Goal: Task Accomplishment & Management: Use online tool/utility

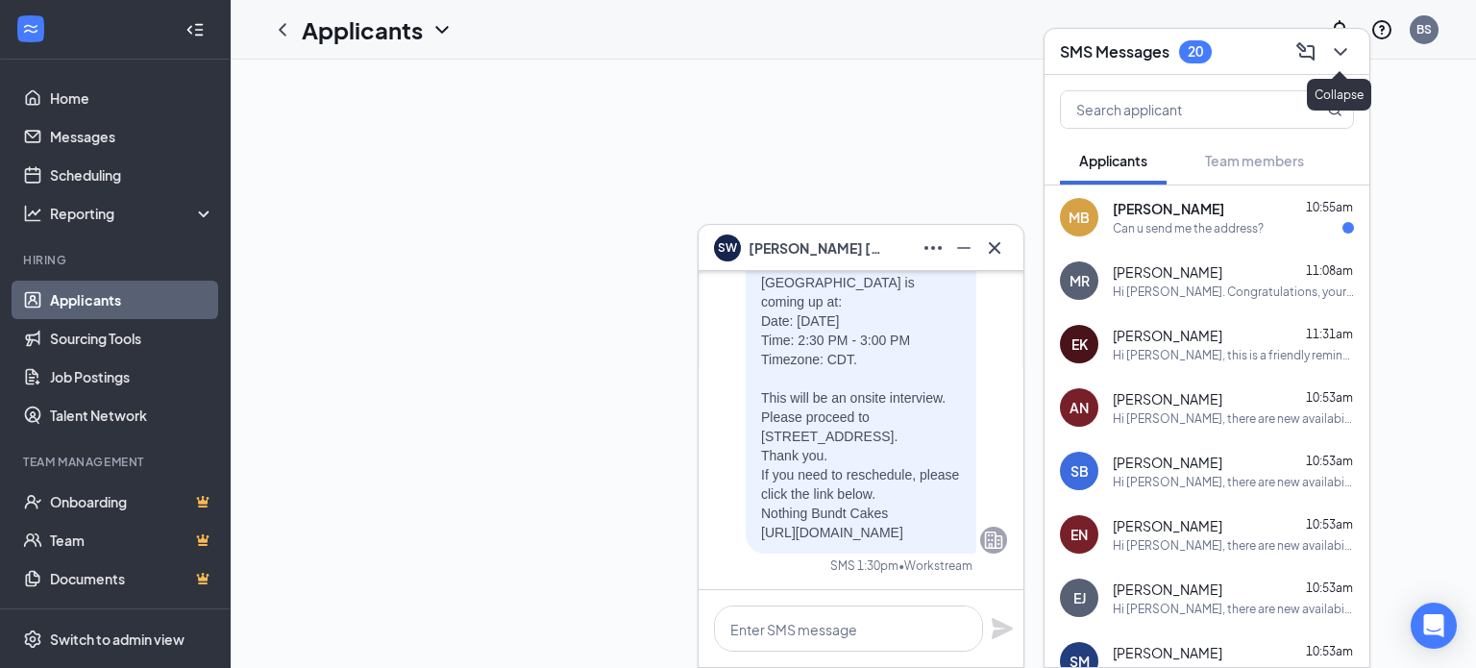
click at [1346, 54] on icon "ChevronDown" at bounding box center [1340, 51] width 23 height 23
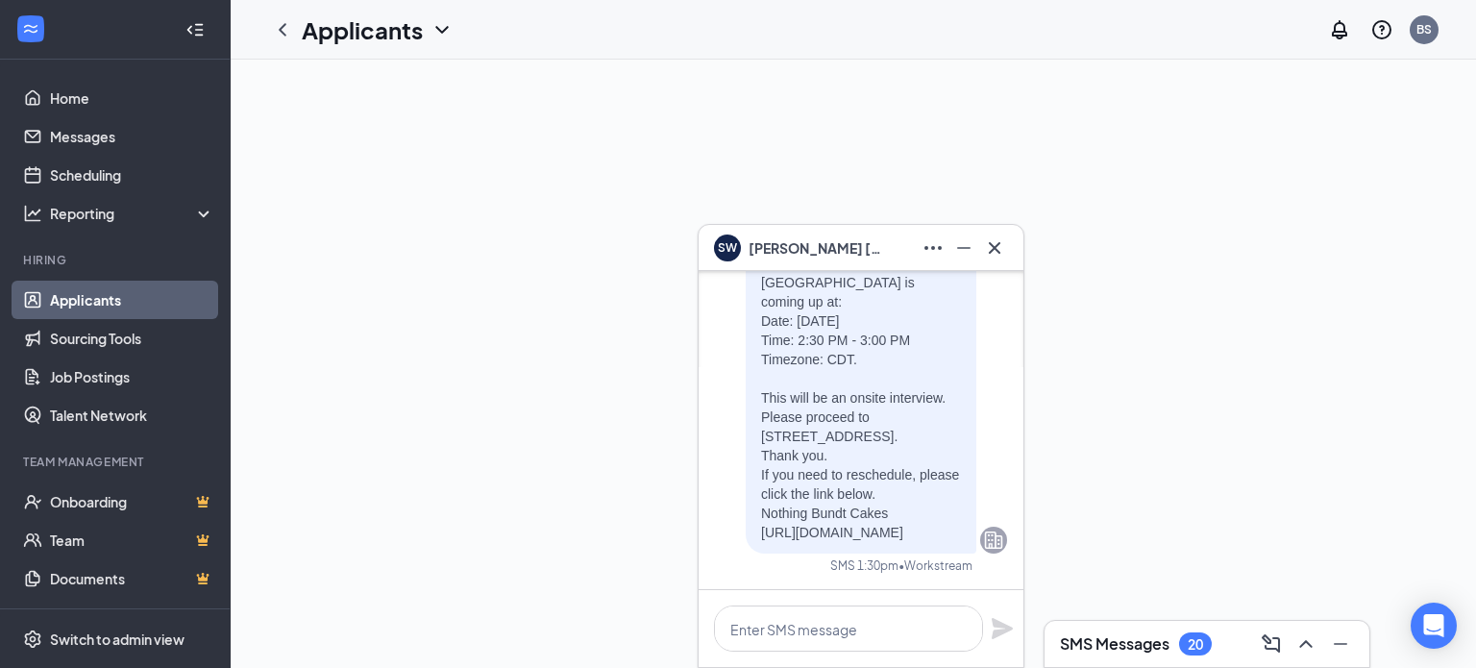
click at [993, 250] on icon "Cross" at bounding box center [994, 247] width 23 height 23
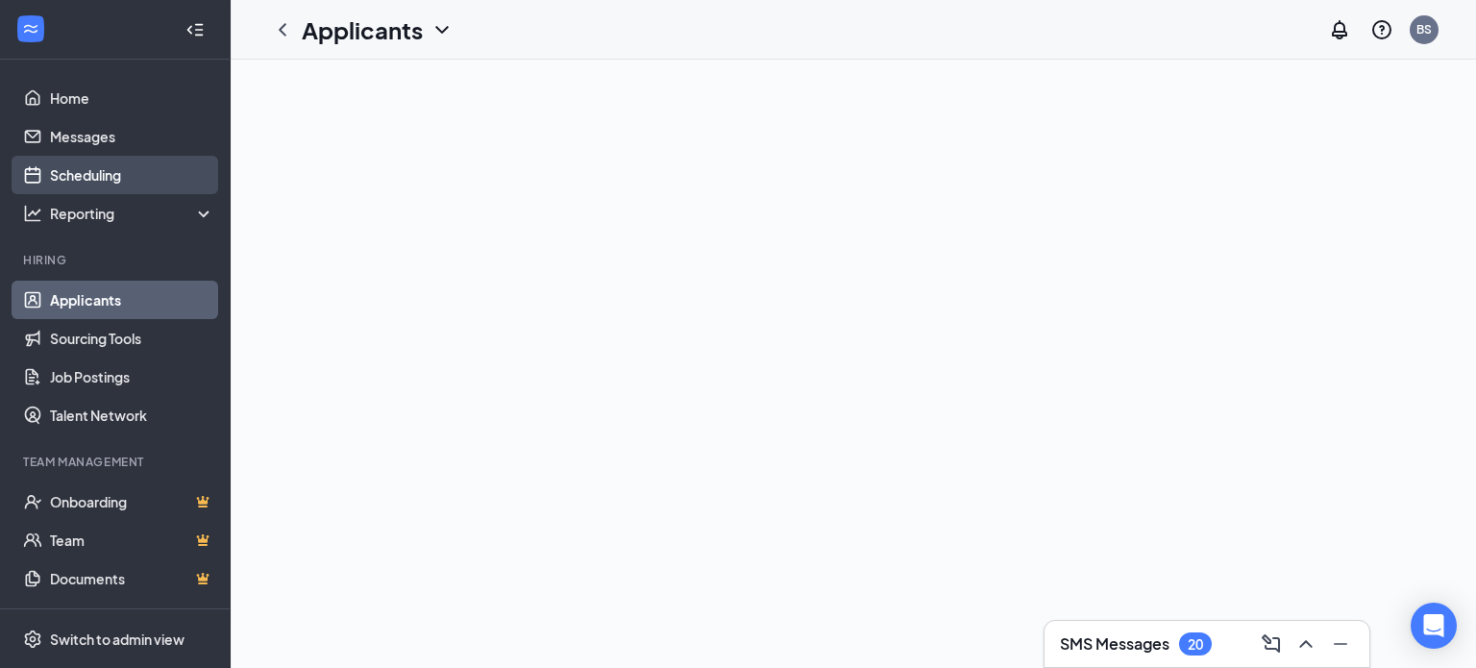
drag, startPoint x: 111, startPoint y: 183, endPoint x: 184, endPoint y: 185, distance: 73.0
click at [111, 183] on link "Scheduling" at bounding box center [132, 175] width 164 height 38
click at [91, 181] on link "Scheduling" at bounding box center [132, 175] width 164 height 38
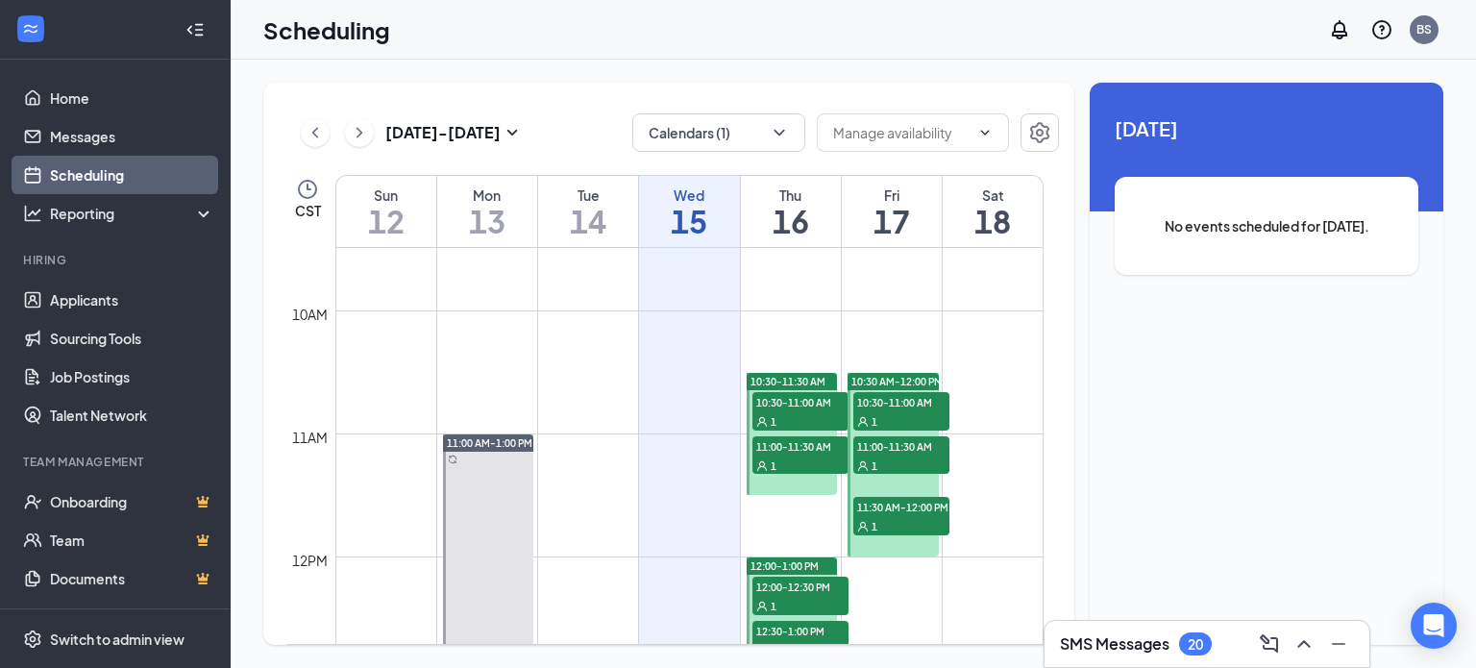
scroll to position [1137, 0]
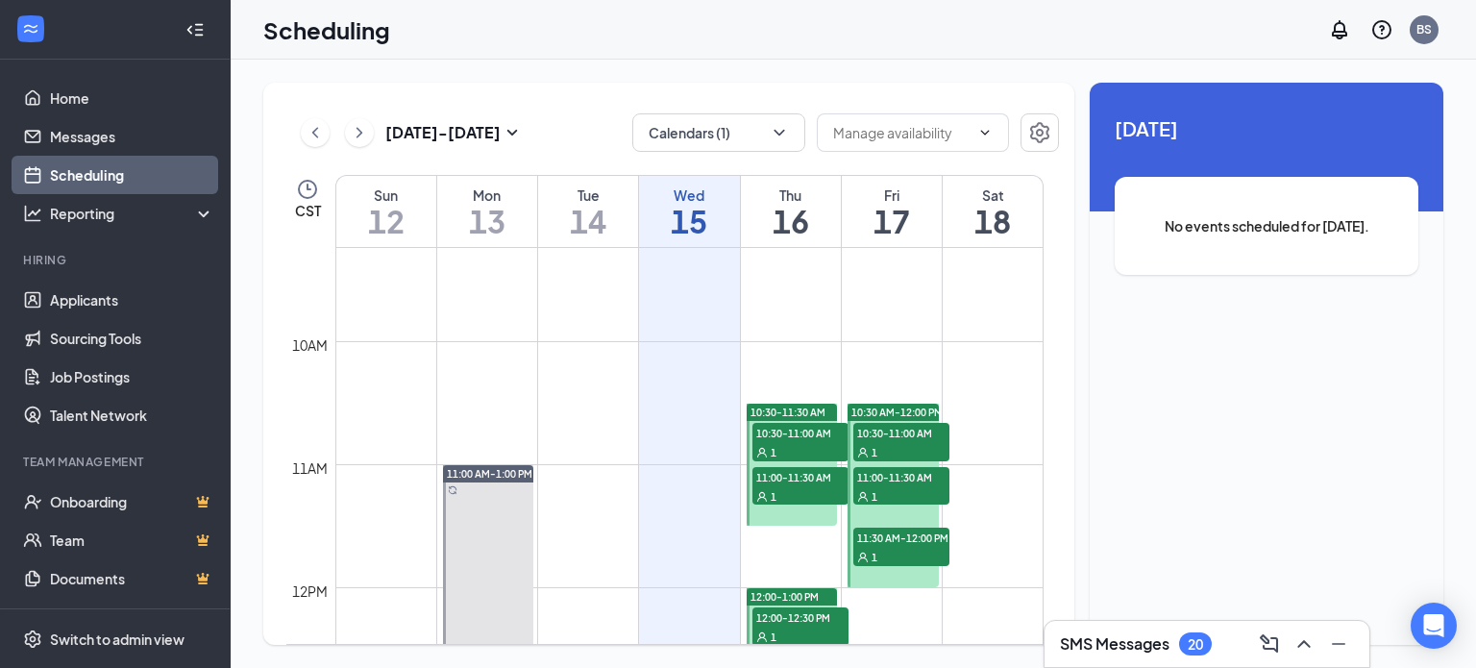
click at [797, 438] on span "10:30-11:00 AM" at bounding box center [800, 432] width 96 height 19
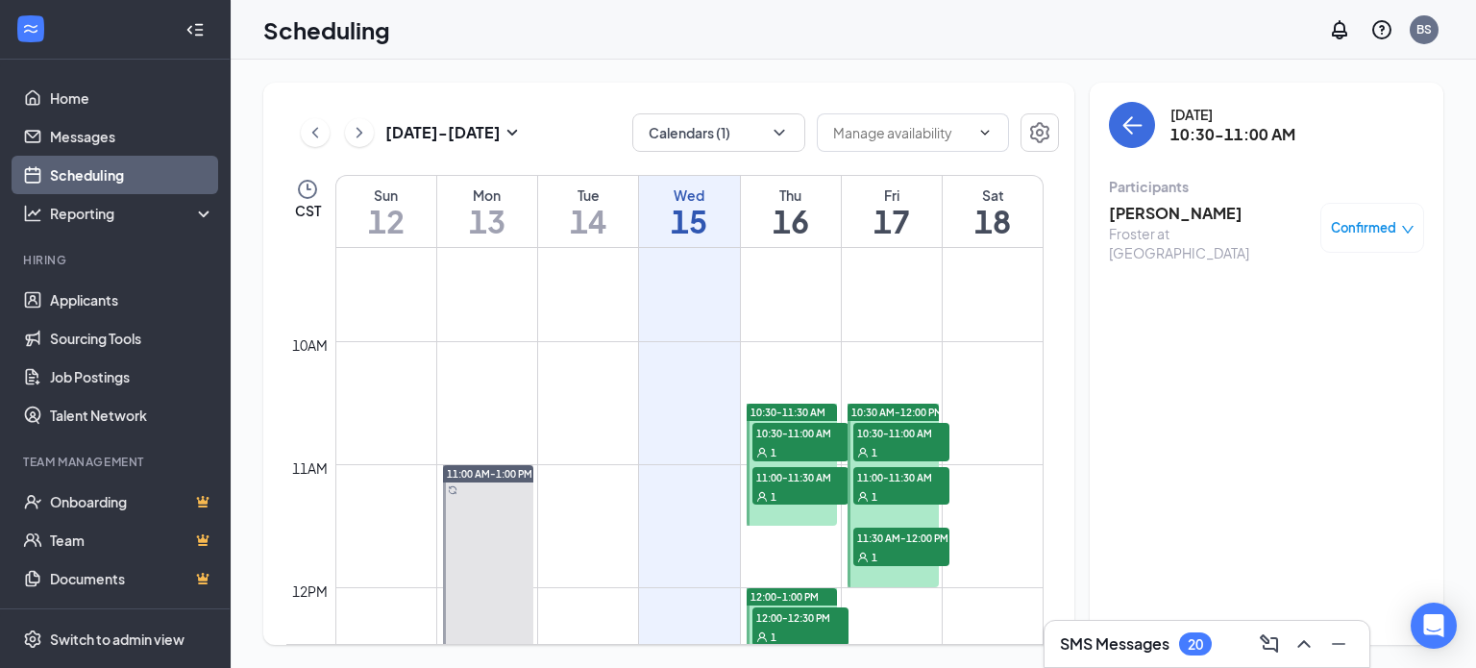
click at [809, 486] on div "1" at bounding box center [800, 495] width 96 height 19
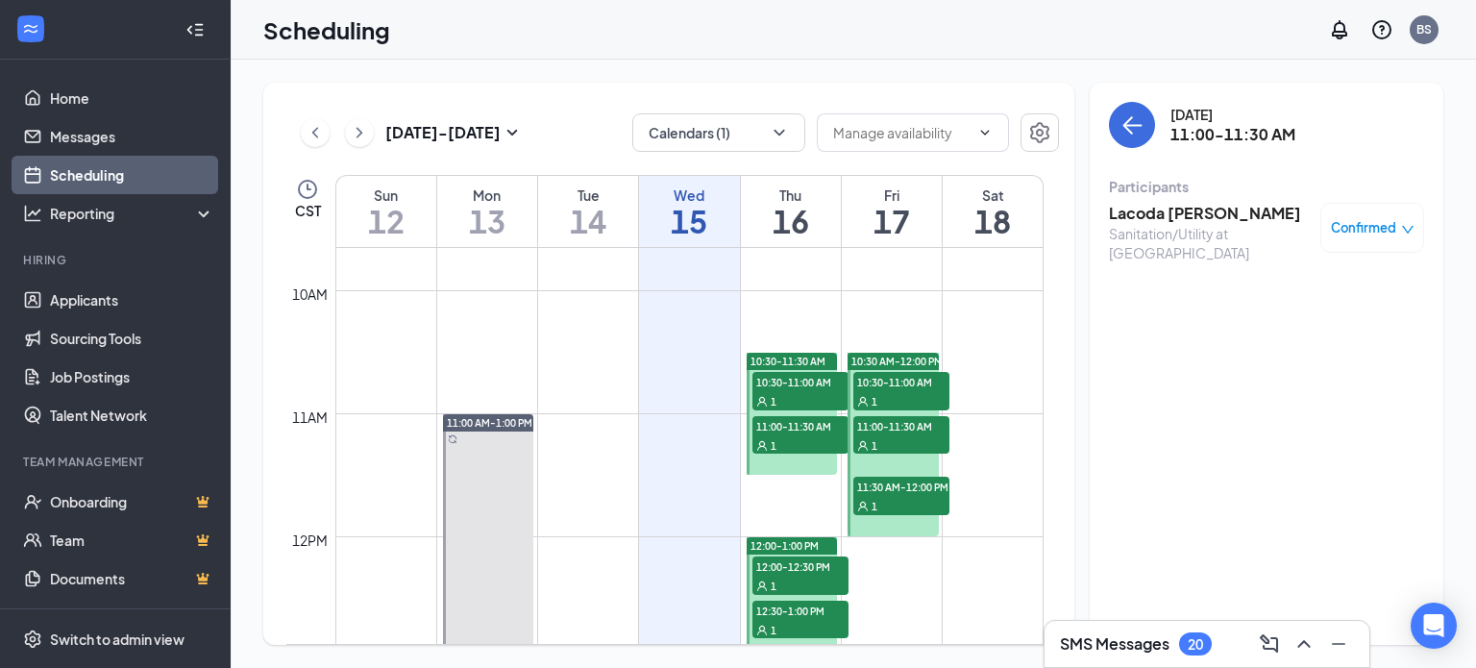
scroll to position [1233, 0]
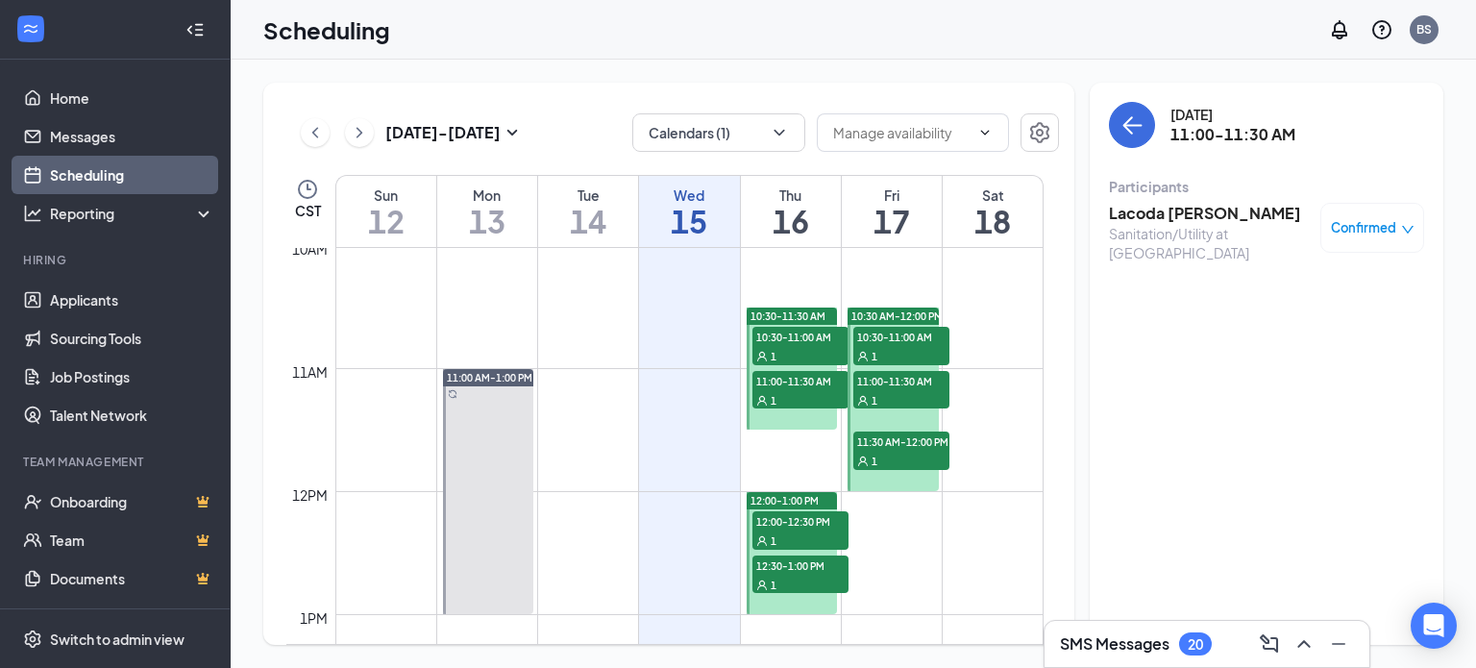
click at [795, 527] on span "12:00-12:30 PM" at bounding box center [800, 520] width 96 height 19
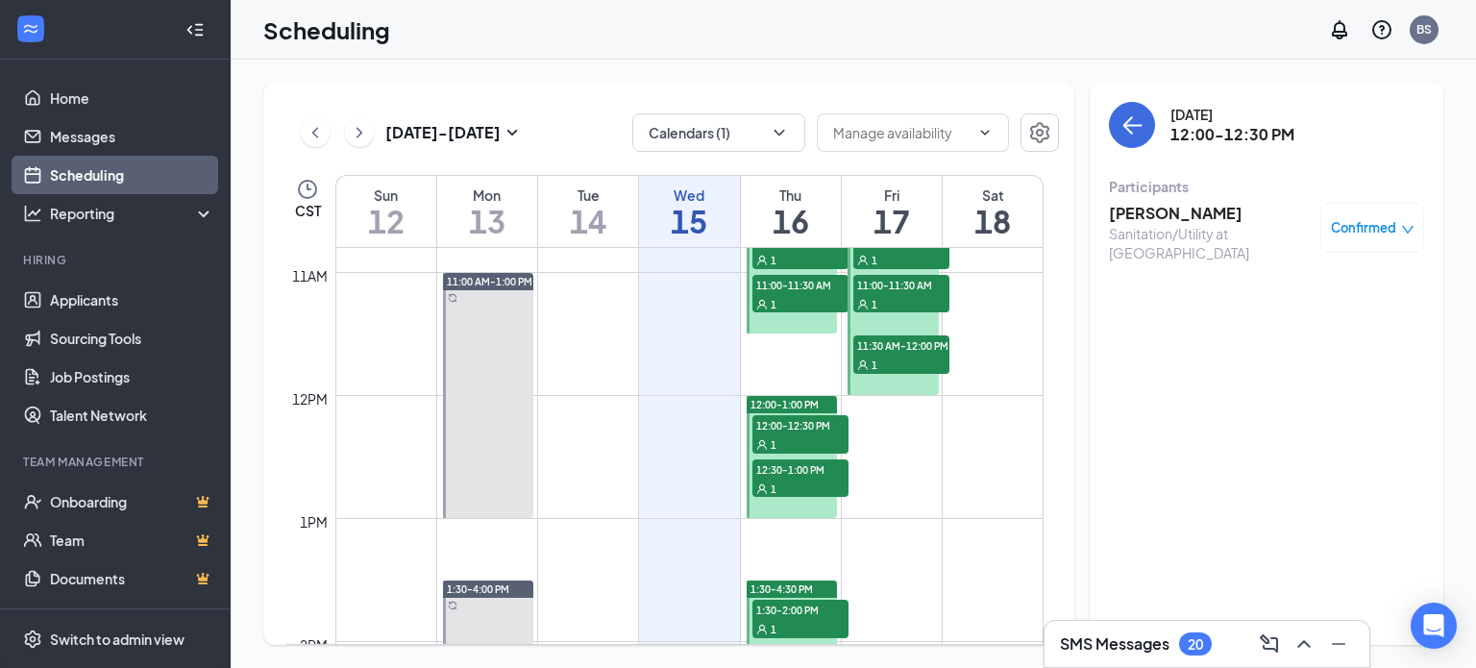
click at [793, 479] on div "1" at bounding box center [800, 487] width 96 height 19
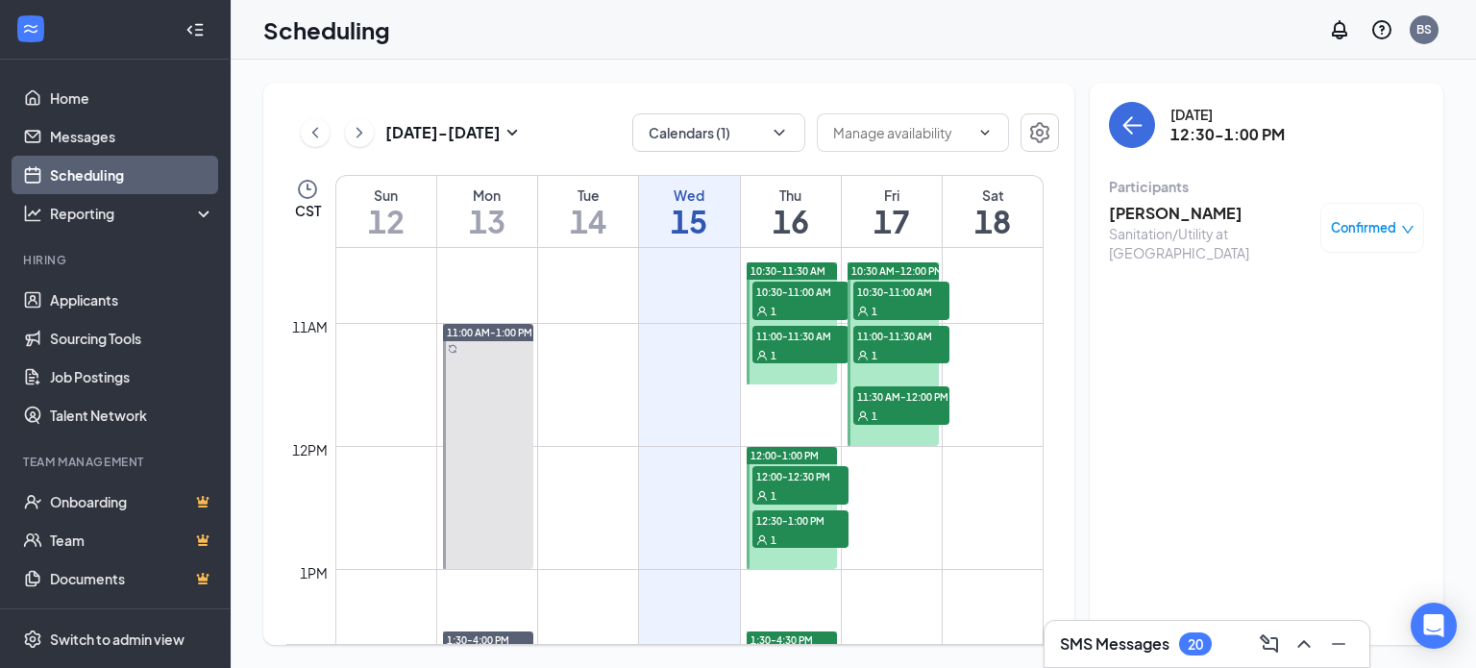
scroll to position [1233, 0]
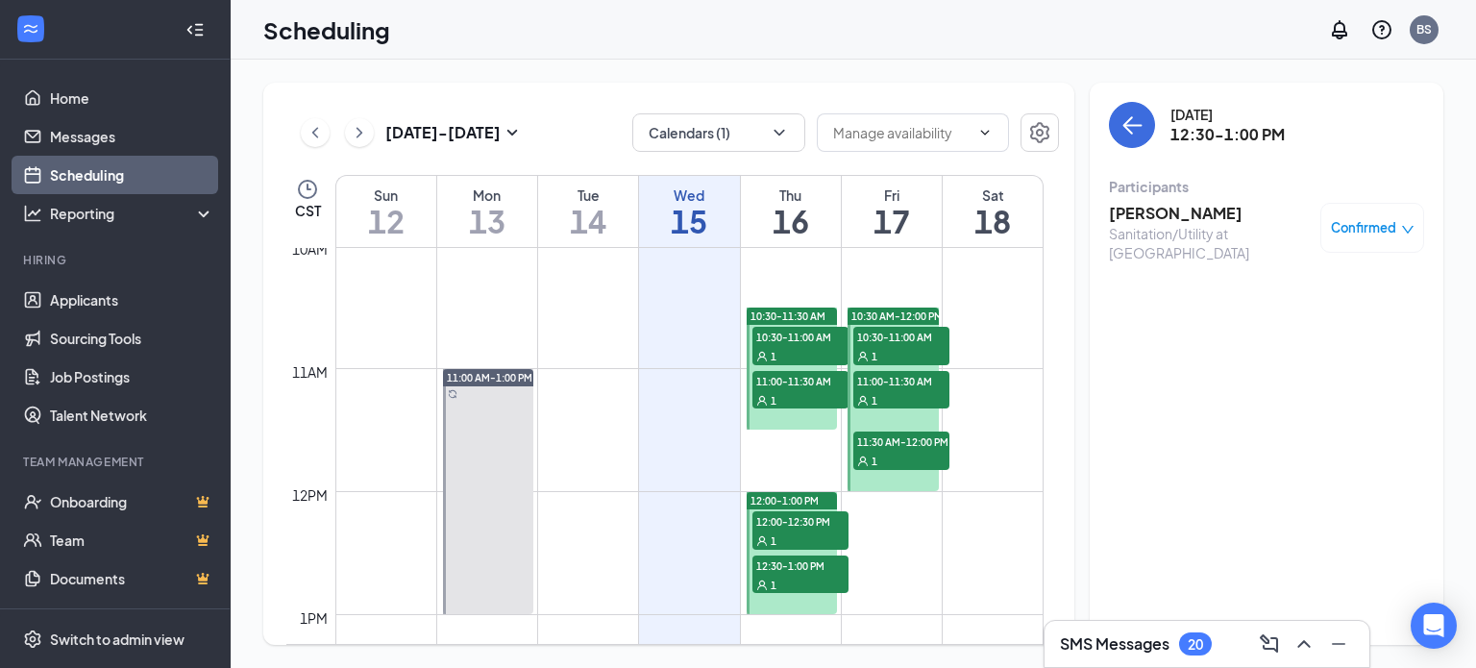
click at [791, 525] on span "12:00-12:30 PM" at bounding box center [800, 520] width 96 height 19
click at [800, 575] on div "1" at bounding box center [800, 584] width 96 height 19
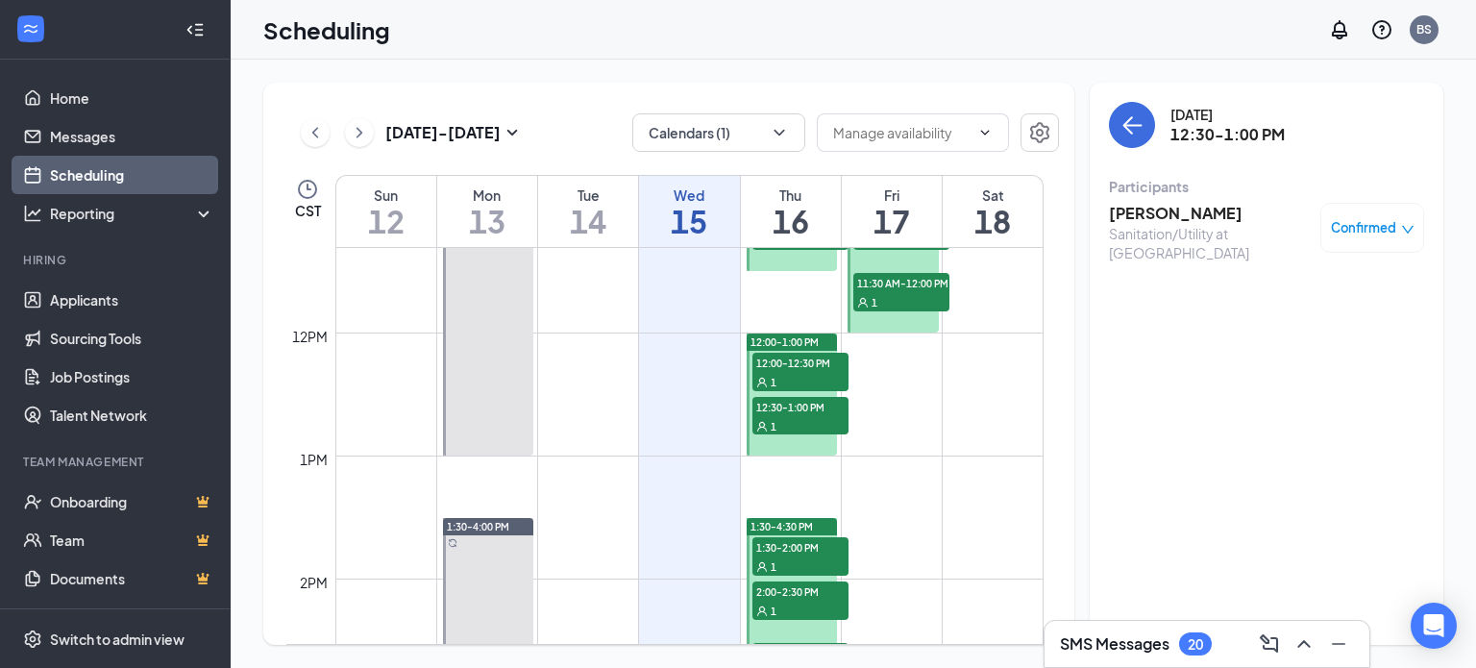
scroll to position [1425, 0]
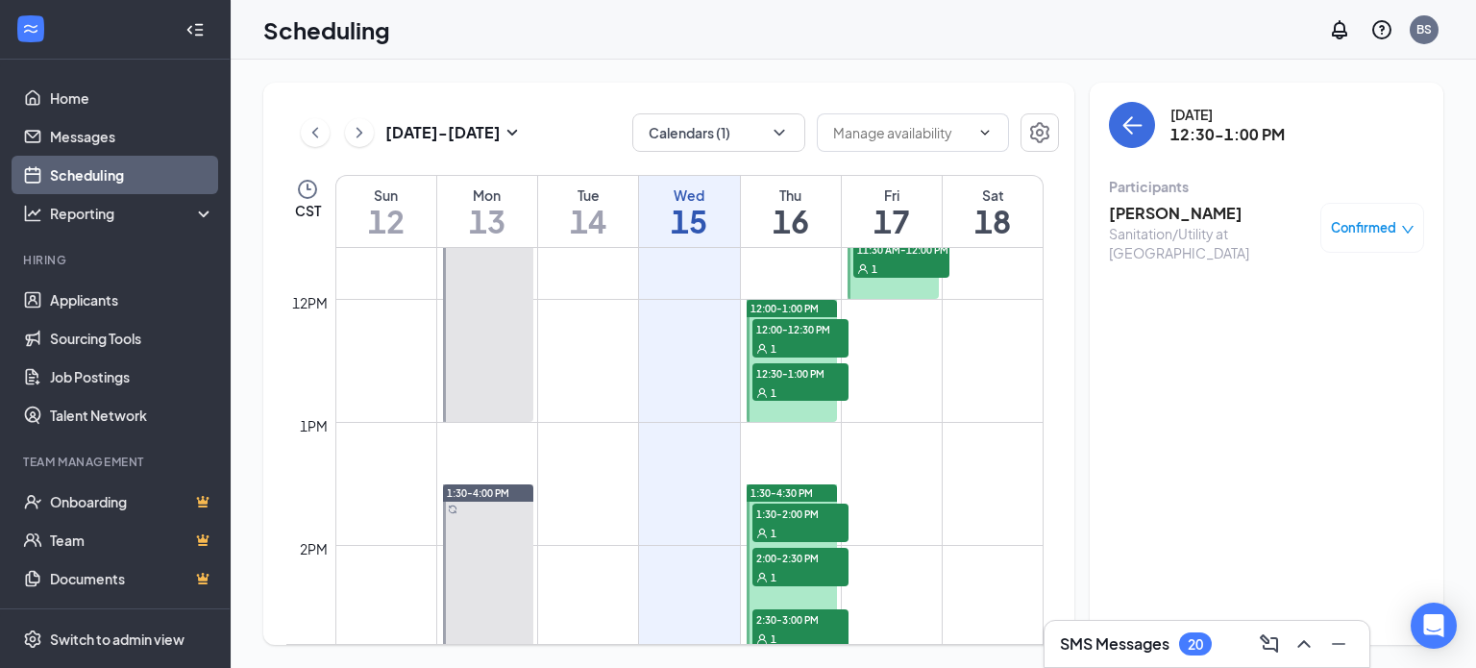
click at [800, 524] on div "1" at bounding box center [800, 532] width 96 height 19
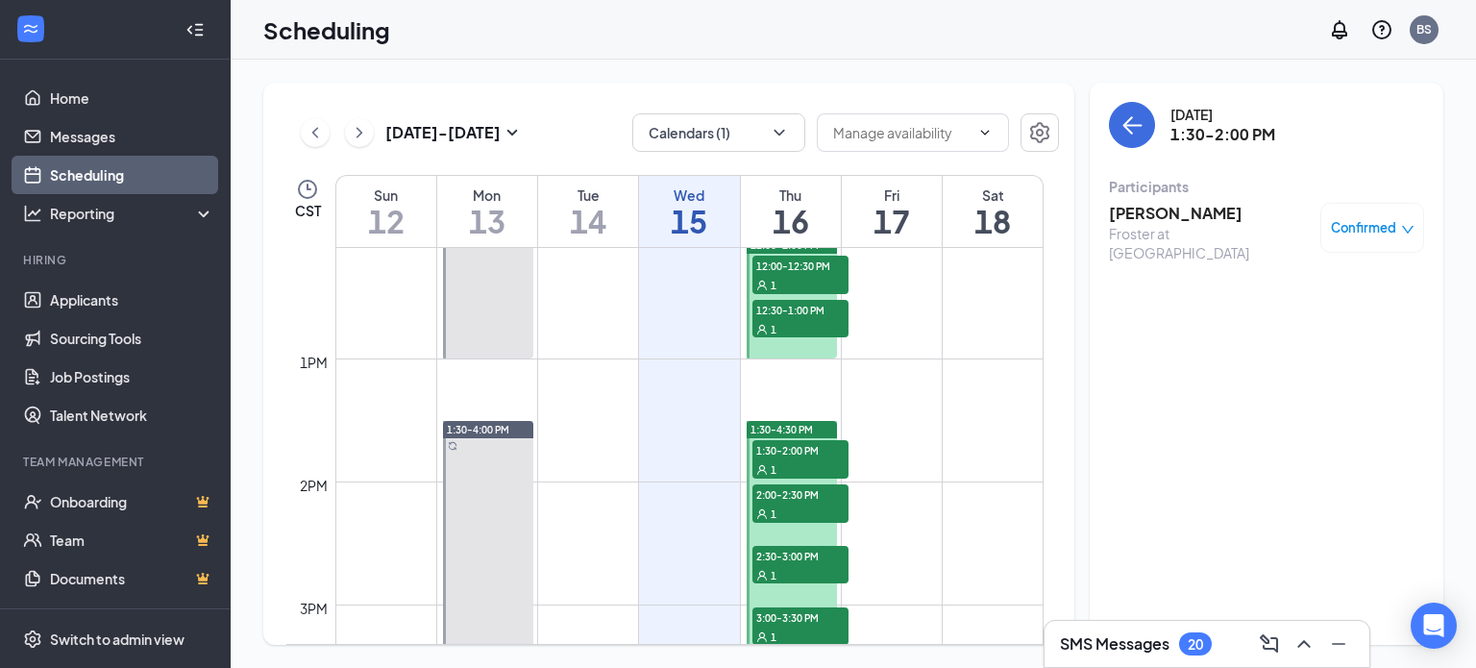
scroll to position [1521, 0]
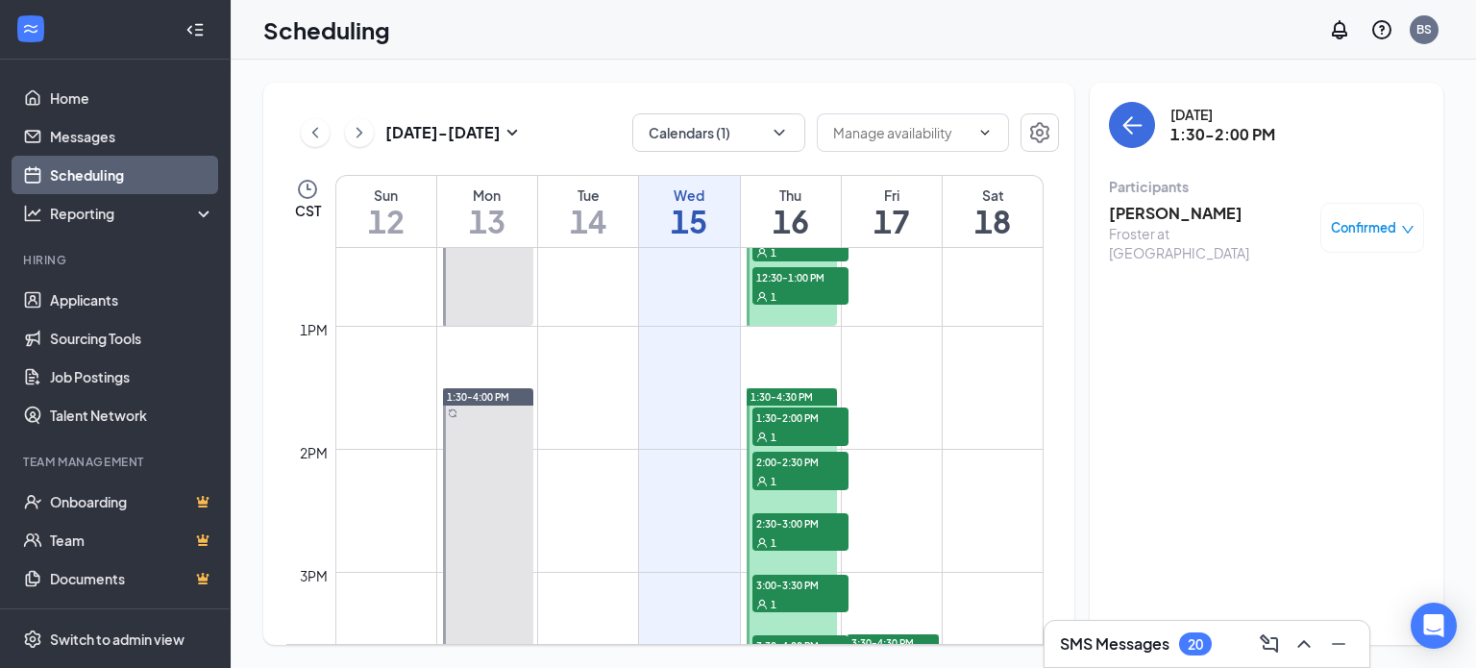
click at [799, 472] on div "1" at bounding box center [800, 480] width 96 height 19
click at [814, 522] on span "2:30-3:00 PM" at bounding box center [800, 522] width 96 height 19
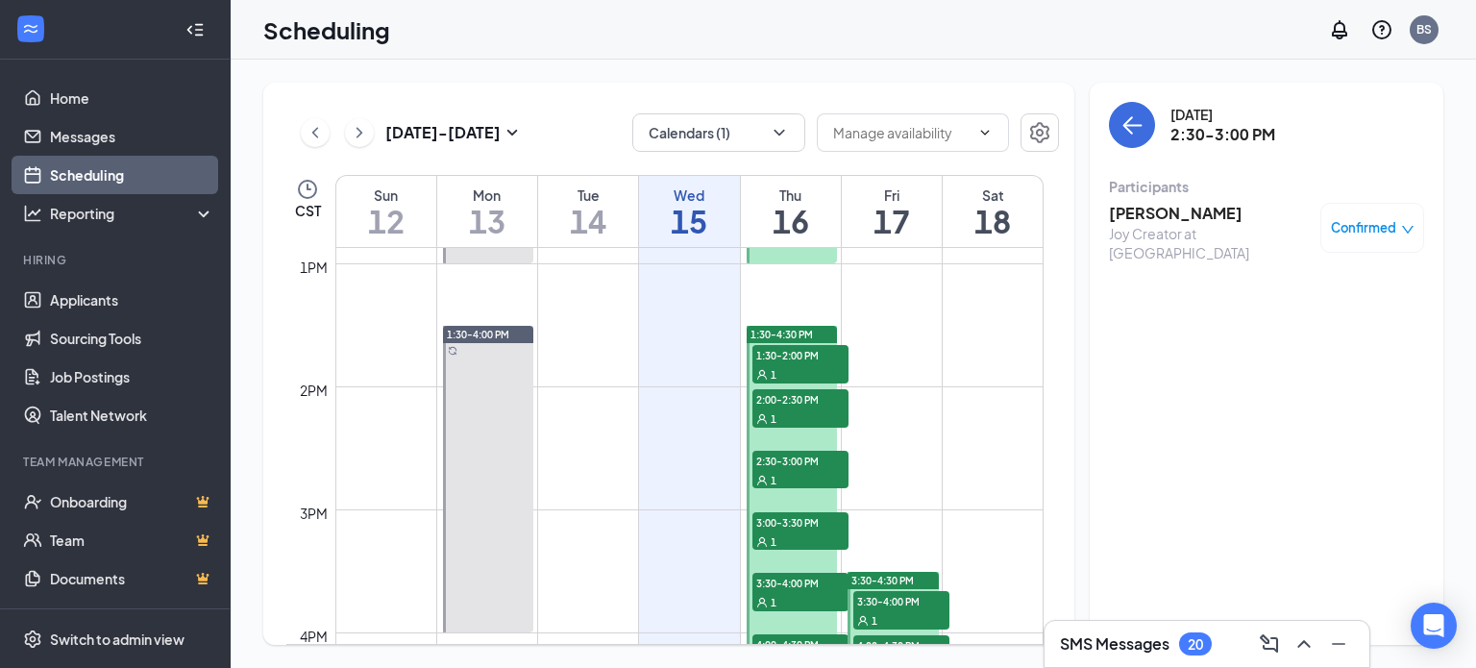
scroll to position [1617, 0]
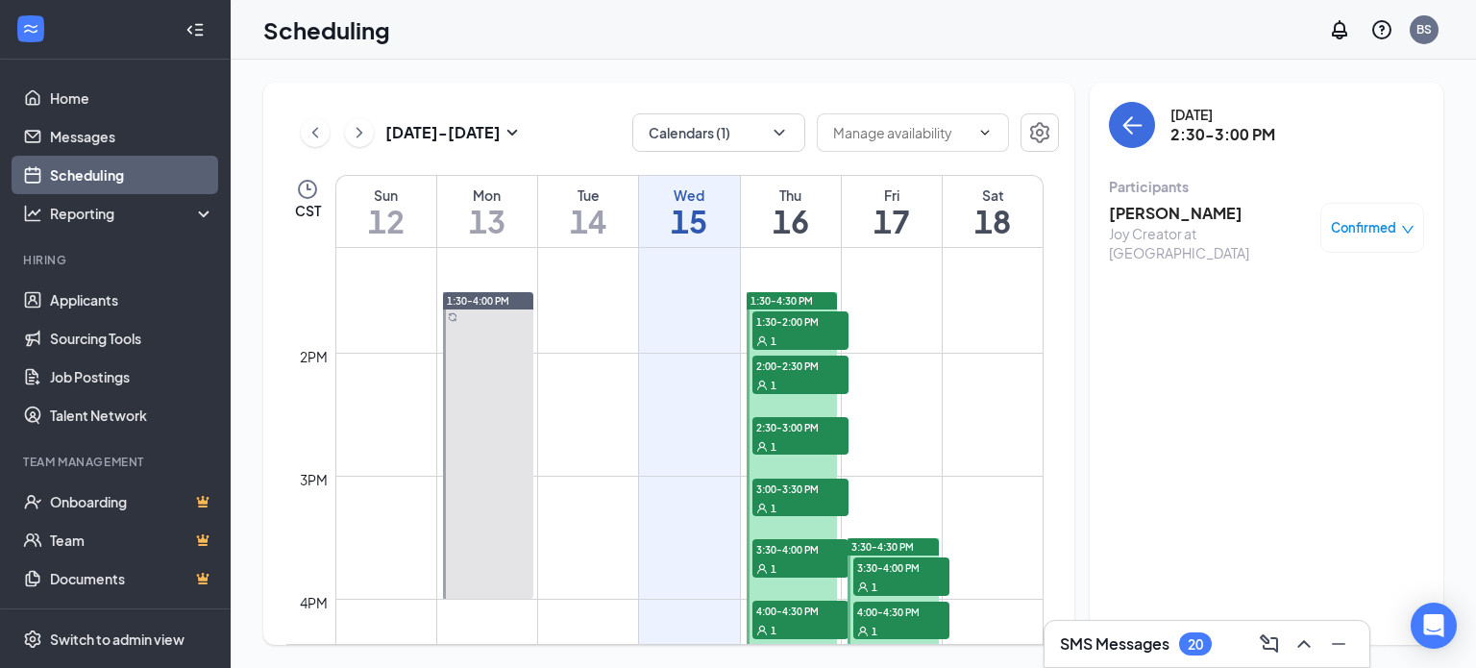
click at [805, 502] on div "1" at bounding box center [800, 507] width 96 height 19
click at [810, 558] on div "1" at bounding box center [800, 567] width 96 height 19
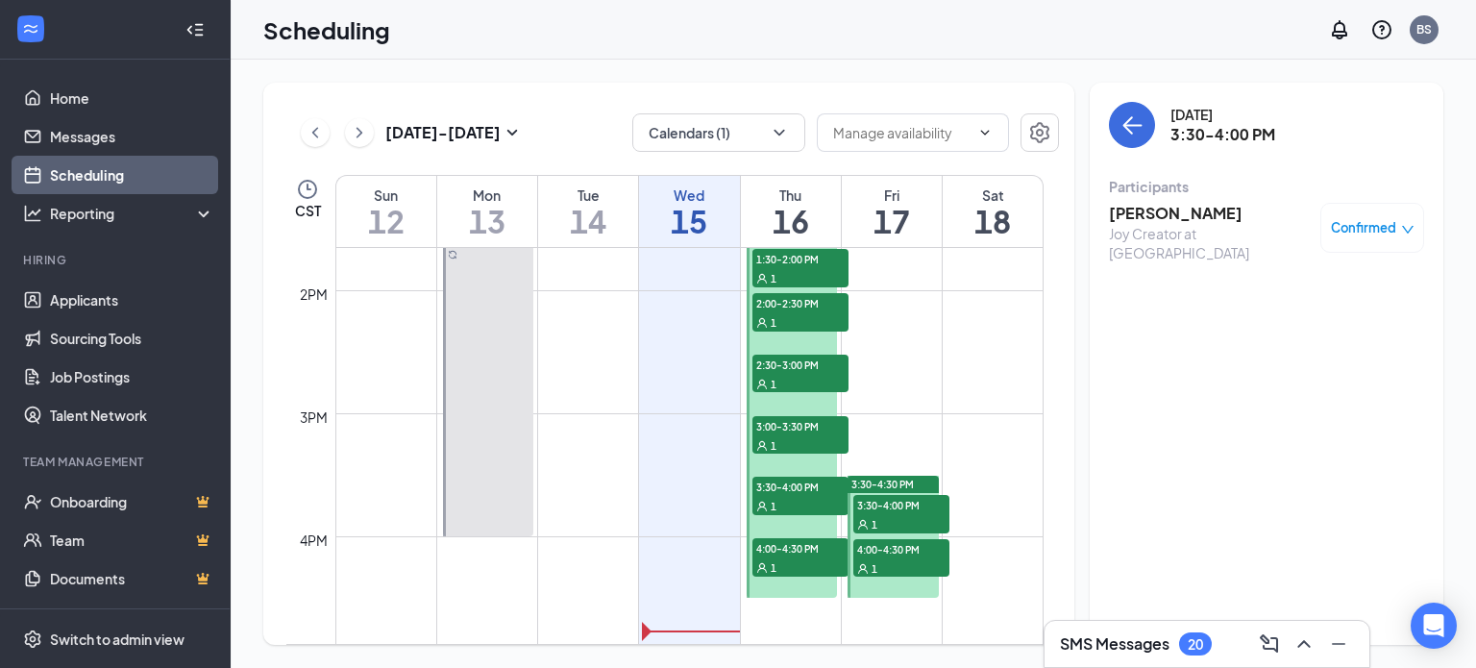
scroll to position [1713, 0]
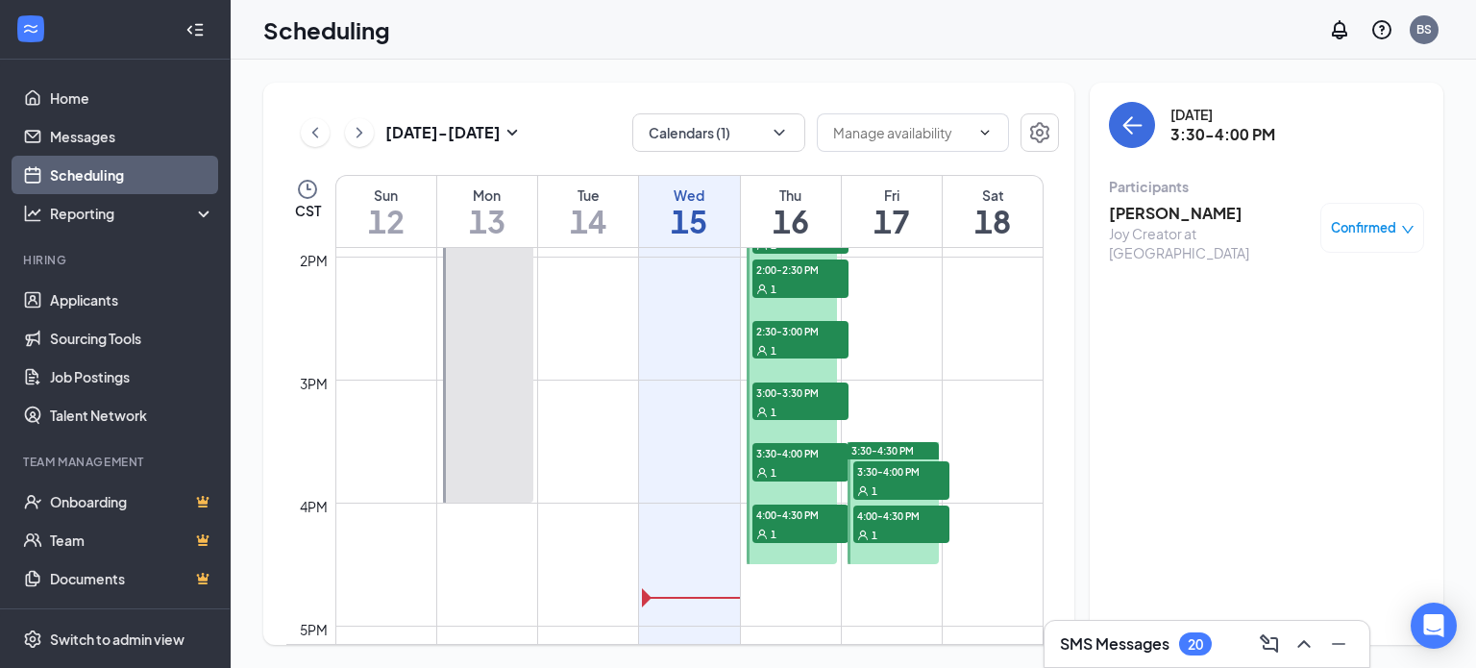
click at [803, 522] on span "4:00-4:30 PM" at bounding box center [800, 513] width 96 height 19
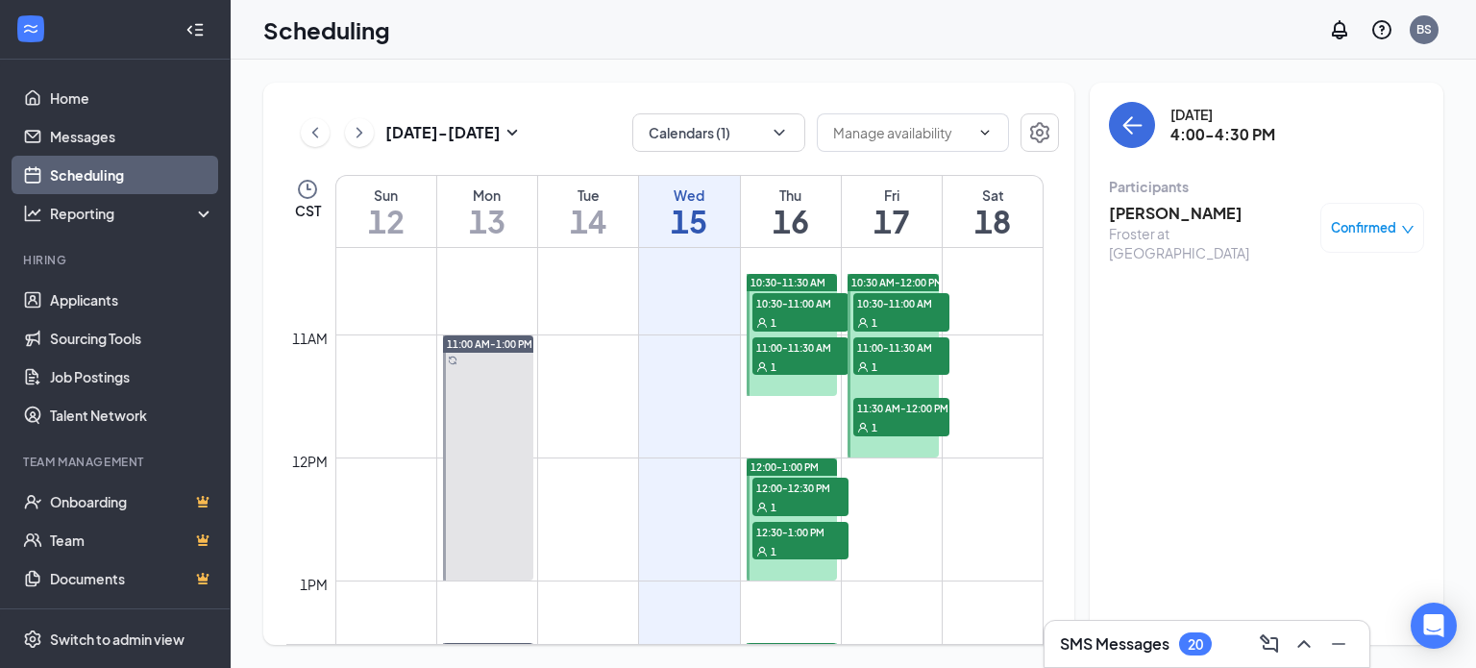
scroll to position [1233, 0]
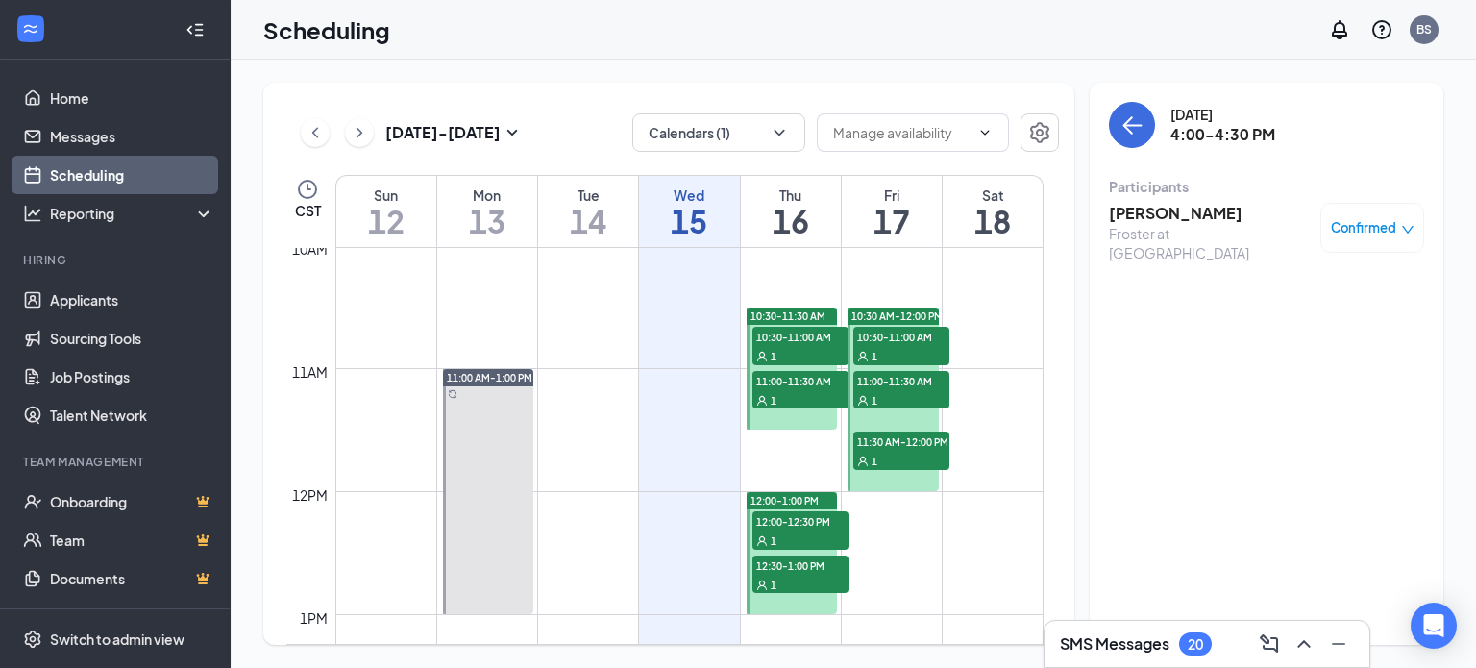
click at [888, 337] on span "10:30-11:00 AM" at bounding box center [901, 336] width 96 height 19
click at [888, 390] on div "1" at bounding box center [901, 399] width 96 height 19
click at [914, 453] on div "1" at bounding box center [901, 460] width 96 height 19
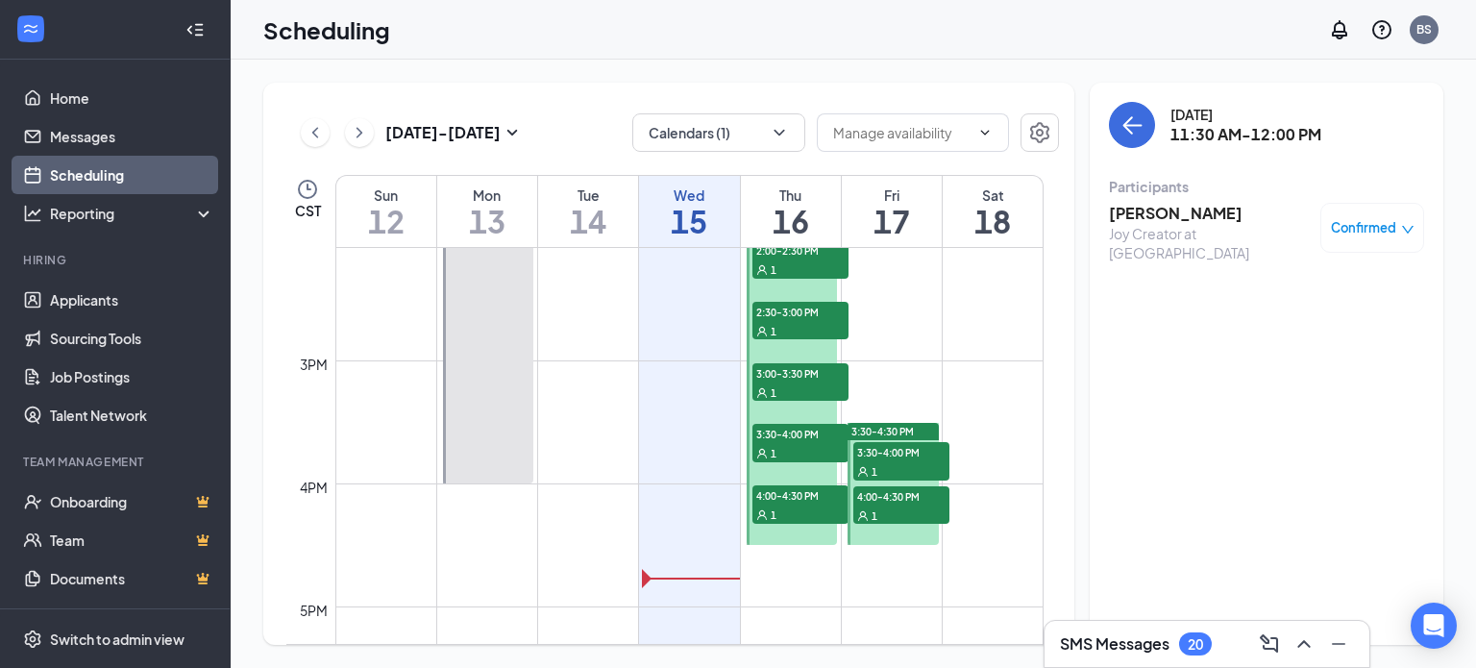
scroll to position [1809, 0]
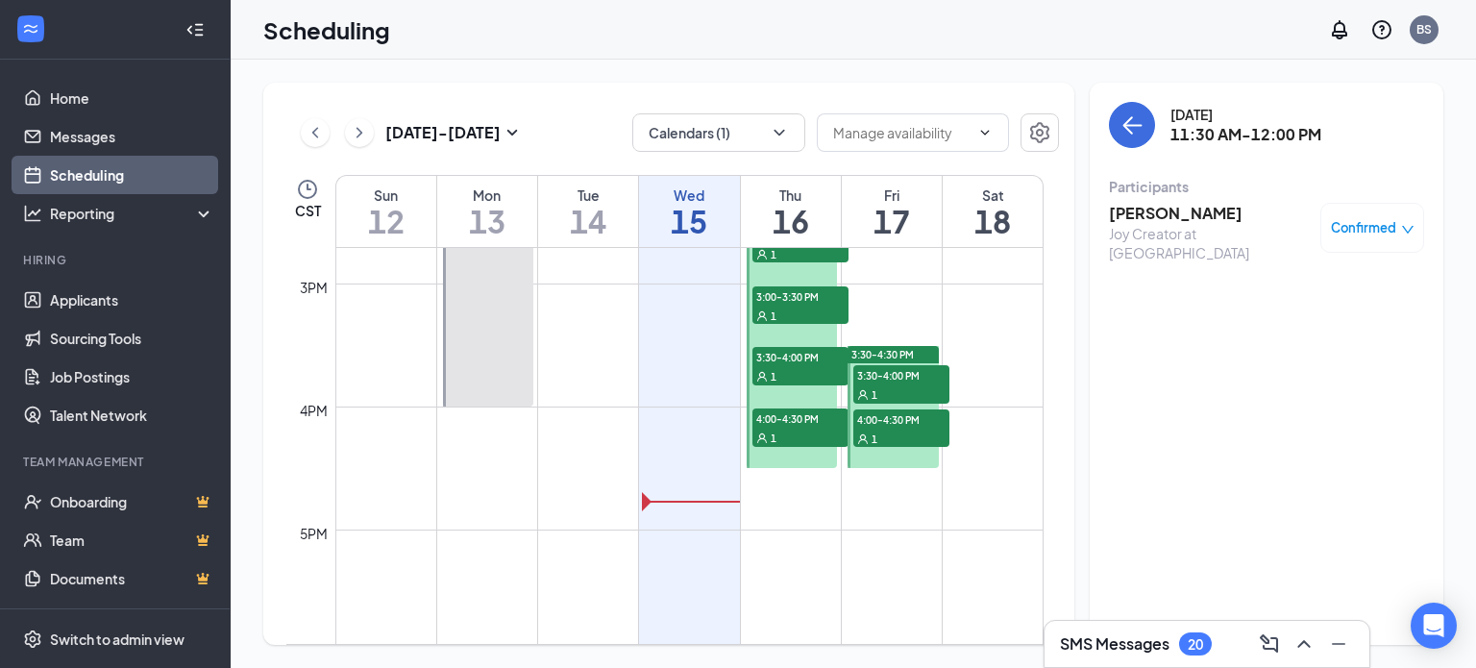
click at [876, 385] on div "1" at bounding box center [901, 393] width 96 height 19
click at [899, 429] on div "1" at bounding box center [901, 437] width 96 height 19
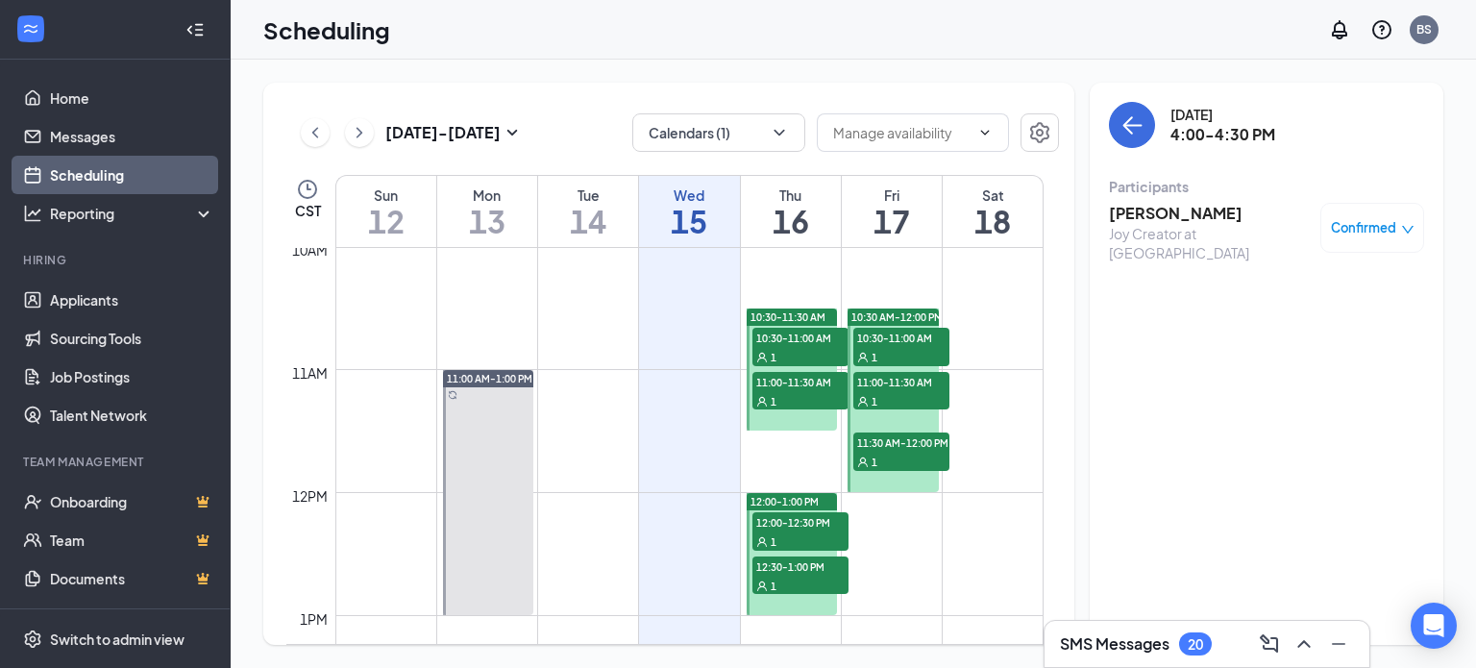
scroll to position [1233, 0]
drag, startPoint x: 546, startPoint y: 61, endPoint x: 535, endPoint y: 34, distance: 28.9
click at [546, 61] on div "[DATE] - [DATE] Calendars (1) CST Sun 12 Mon 13 Tue 14 Wed 15 Thu 16 Fri 17 Sat…" at bounding box center [853, 364] width 1245 height 608
click at [674, 75] on div "[DATE] - [DATE] Calendars (1) CST Sun 12 Mon 13 Tue 14 Wed 15 Thu 16 Fri 17 Sat…" at bounding box center [853, 364] width 1245 height 608
click at [769, 325] on div "10:30-11:00 AM 1" at bounding box center [800, 346] width 100 height 42
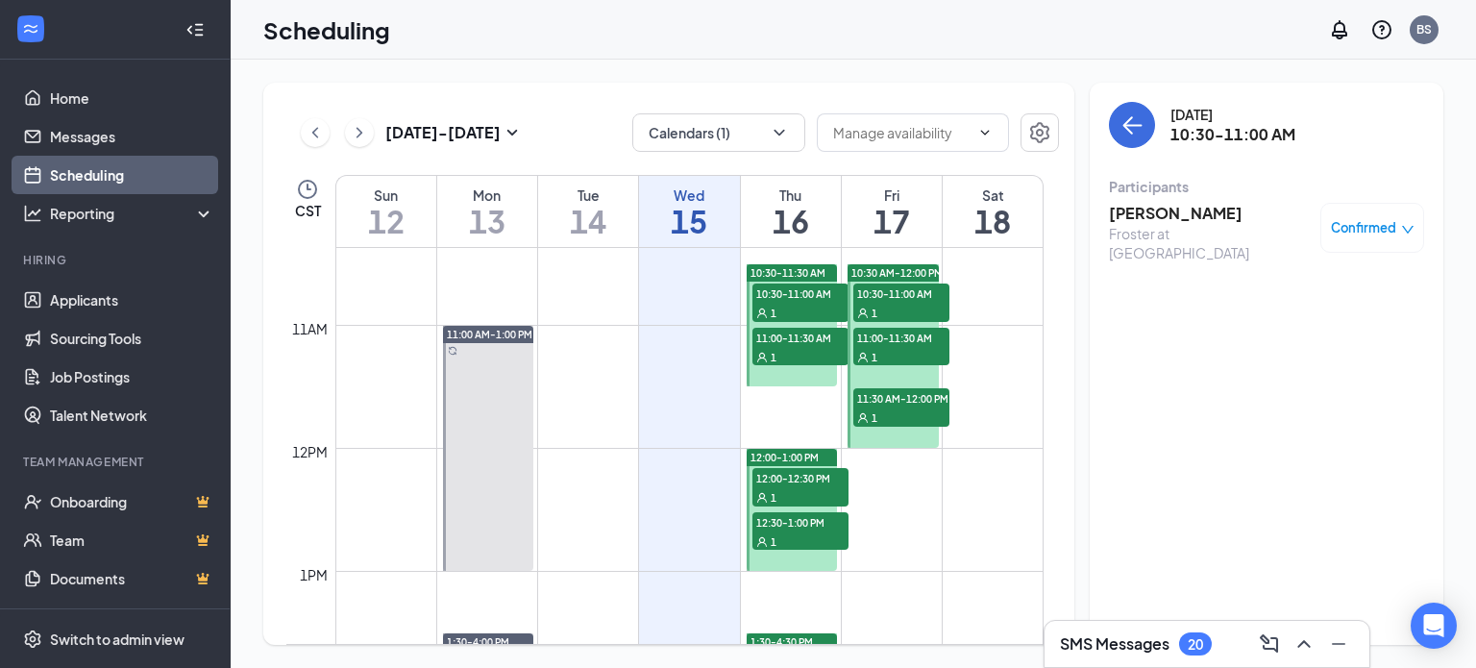
scroll to position [1233, 0]
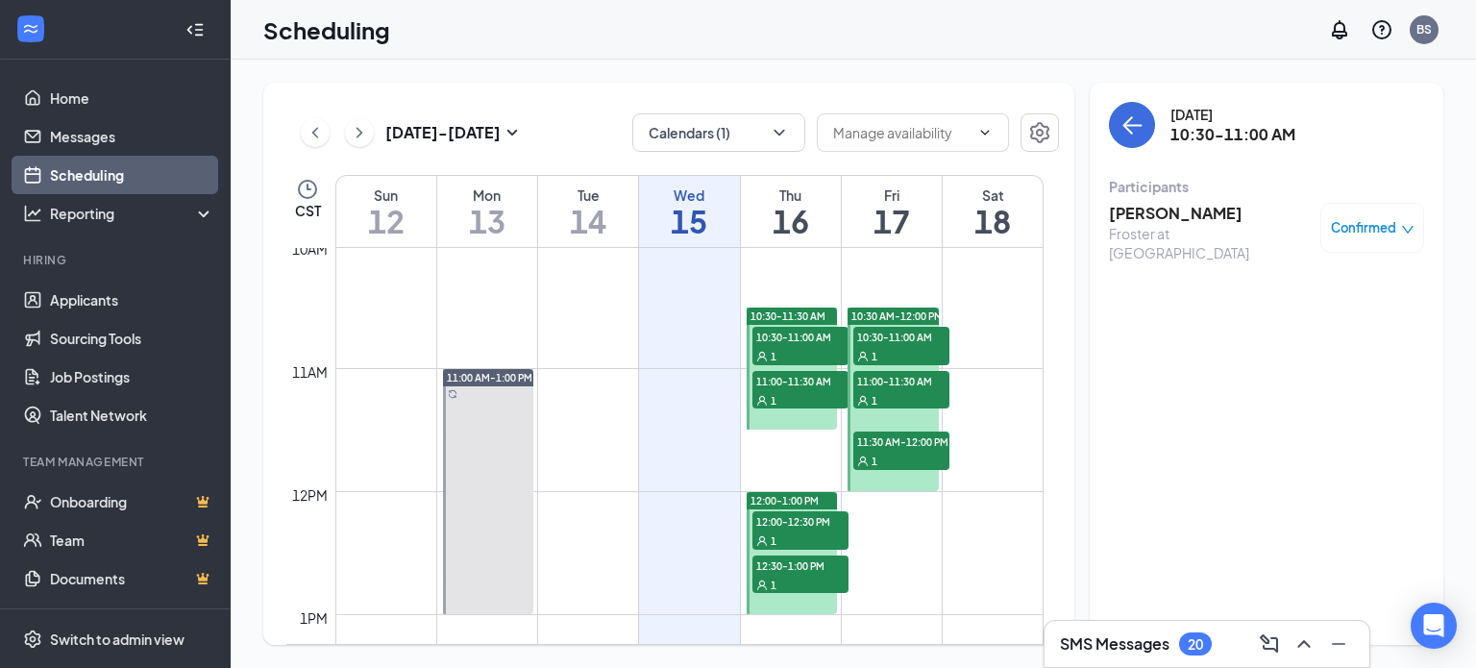
drag, startPoint x: 806, startPoint y: 382, endPoint x: 810, endPoint y: 364, distance: 18.7
click at [807, 380] on span "11:00-11:30 AM" at bounding box center [800, 380] width 96 height 19
click at [810, 339] on span "10:30-11:00 AM" at bounding box center [800, 336] width 96 height 19
